Goal: Transaction & Acquisition: Purchase product/service

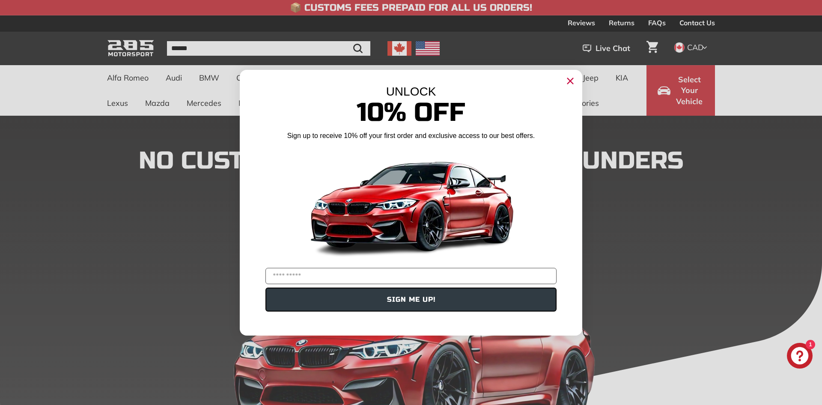
click at [568, 84] on circle "Close dialog" at bounding box center [570, 80] width 13 height 13
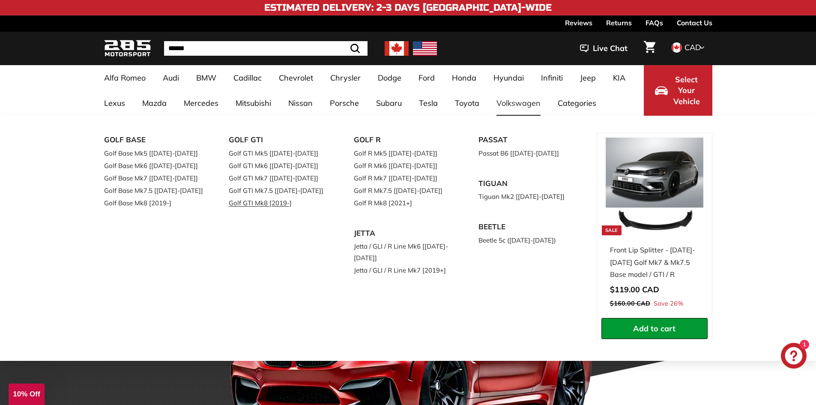
click at [265, 204] on link "Golf GTI Mk8 [2019-]" at bounding box center [279, 203] width 101 height 12
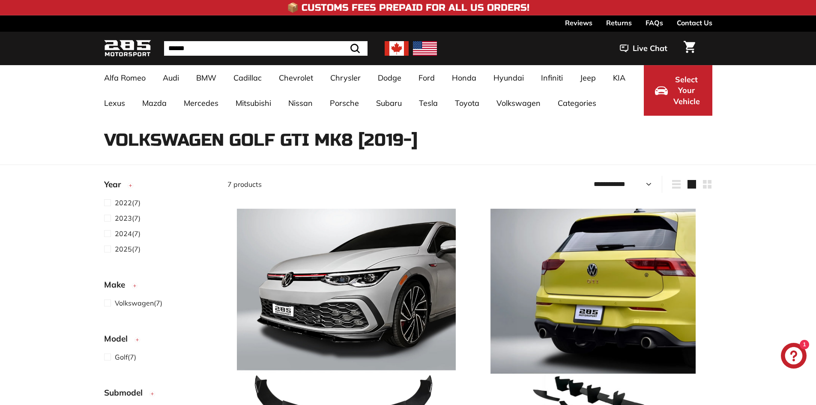
select select "**********"
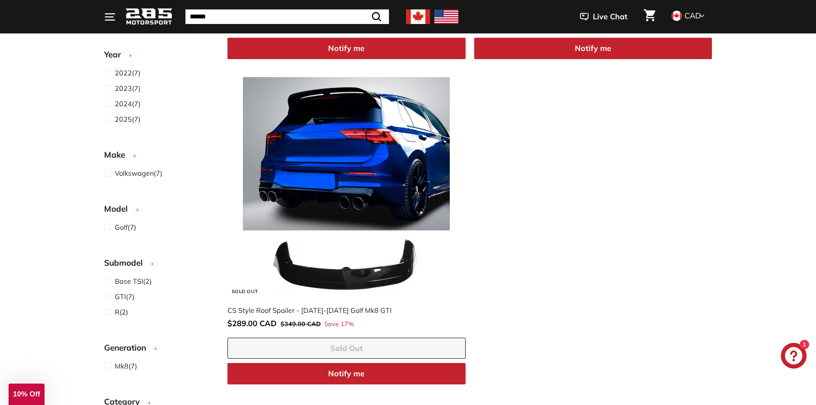
scroll to position [1113, 0]
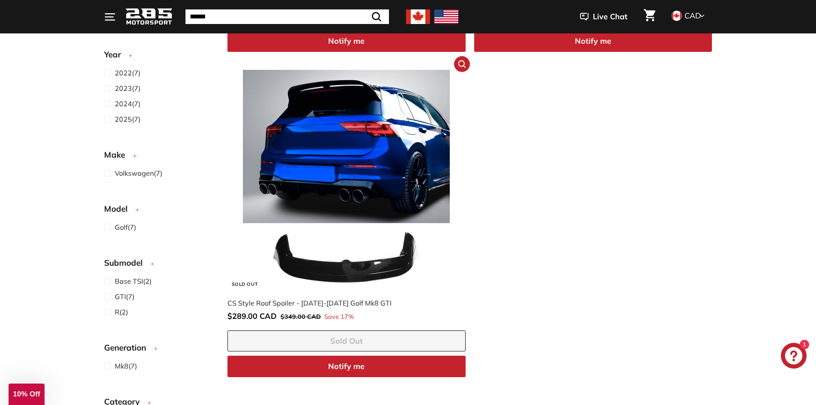
click at [355, 220] on img at bounding box center [346, 179] width 219 height 219
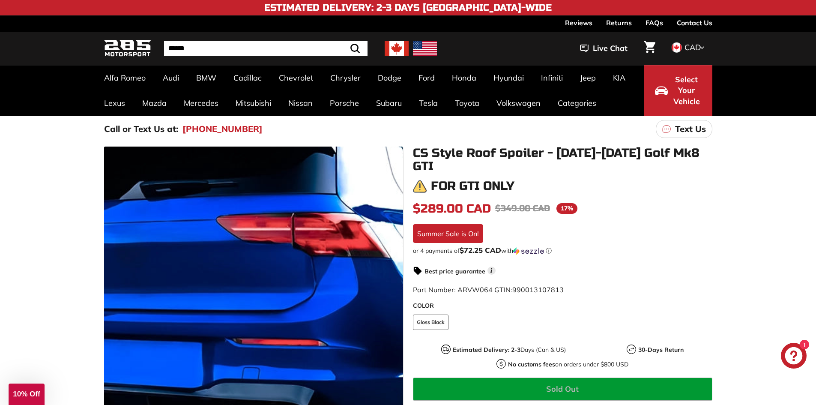
drag, startPoint x: 271, startPoint y: 229, endPoint x: 52, endPoint y: 205, distance: 220.2
click at [52, 205] on div ".cls-1{fill:none;stroke:#000;stroke-miterlimit:10;stroke-width:2px} .cls-1{fill…" at bounding box center [408, 327] width 816 height 371
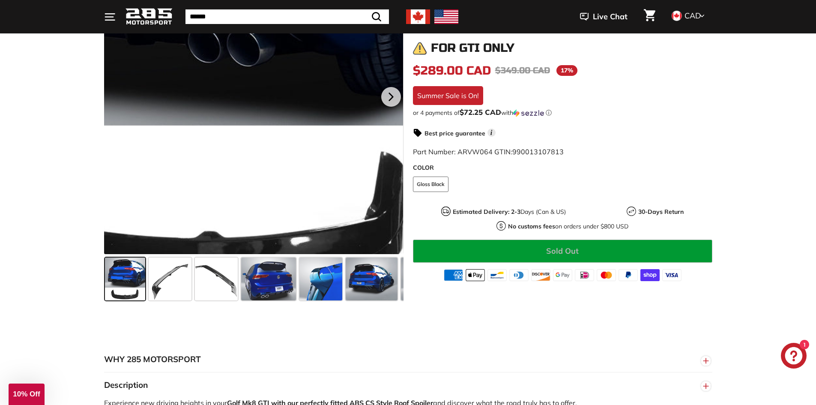
scroll to position [214, 0]
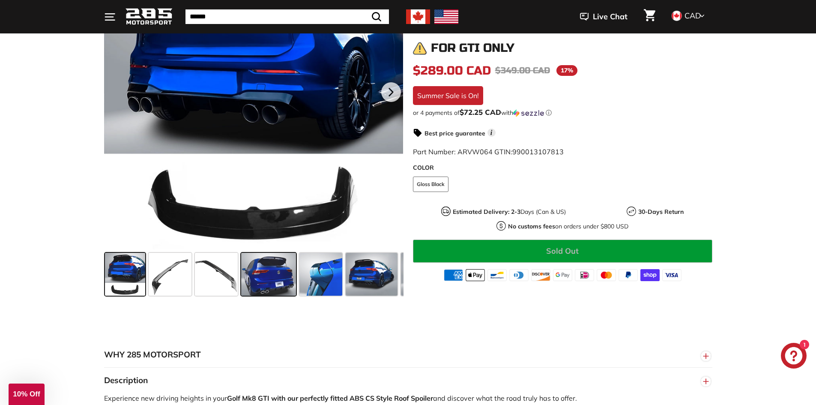
click at [263, 273] on span at bounding box center [268, 274] width 55 height 43
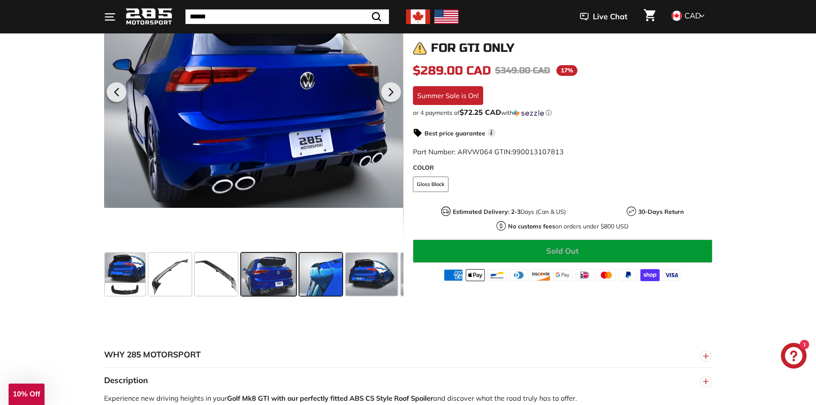
click at [328, 284] on span at bounding box center [320, 274] width 43 height 43
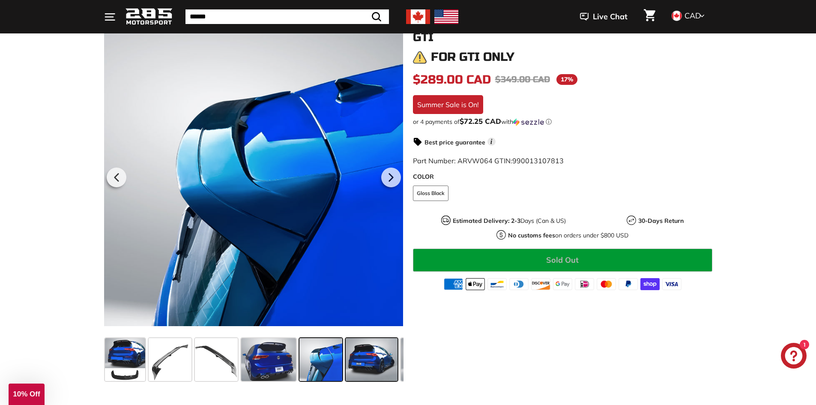
scroll to position [128, 0]
